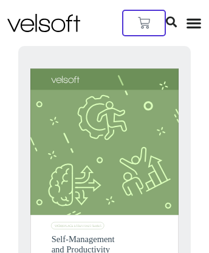
click at [36, 14] on img at bounding box center [43, 23] width 73 height 18
